Goal: Transaction & Acquisition: Purchase product/service

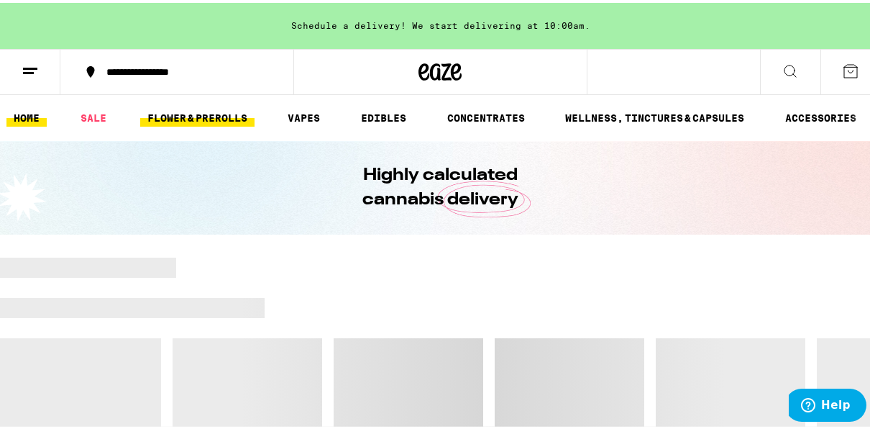
click at [191, 112] on link "FLOWER & PREROLLS" at bounding box center [197, 114] width 114 height 17
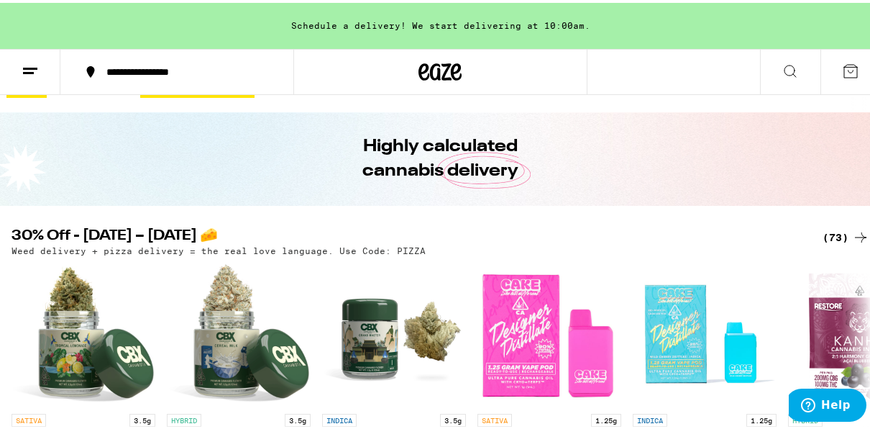
scroll to position [58, 0]
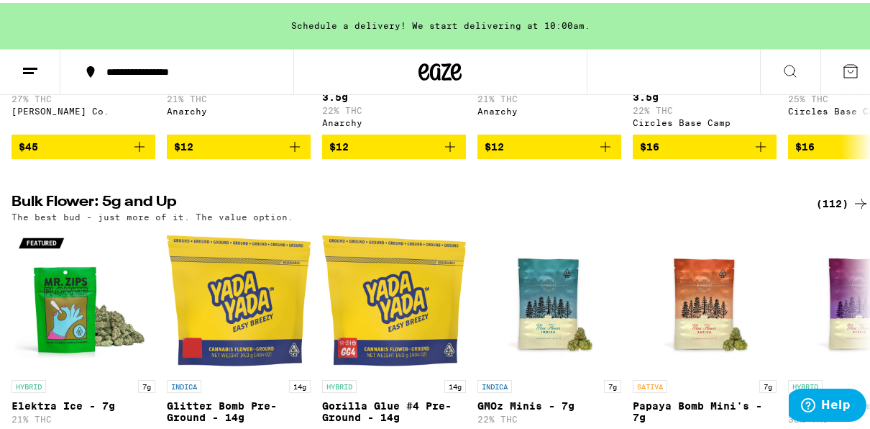
scroll to position [403, 0]
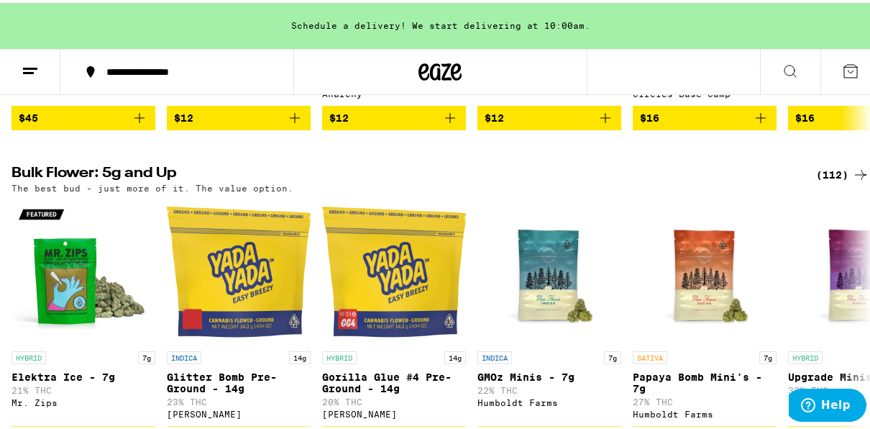
click at [830, 181] on div "(112)" at bounding box center [842, 171] width 53 height 17
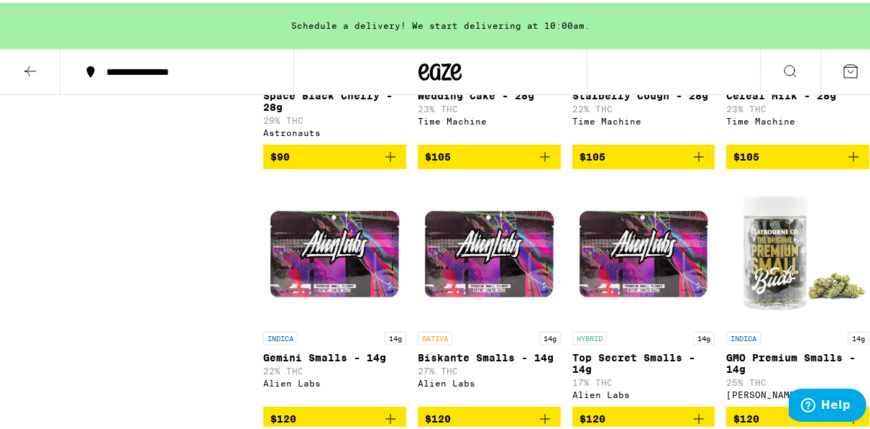
scroll to position [5293, 0]
